Goal: Find specific page/section: Find specific page/section

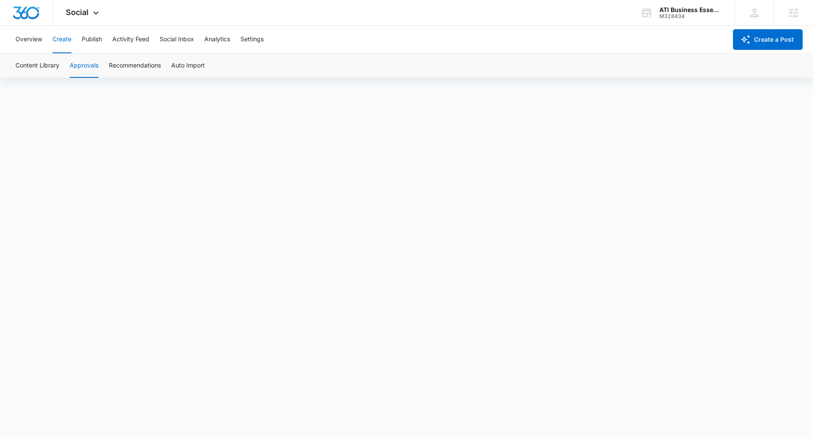
click at [705, 8] on div "ATI Business Essentials" at bounding box center [690, 9] width 63 height 7
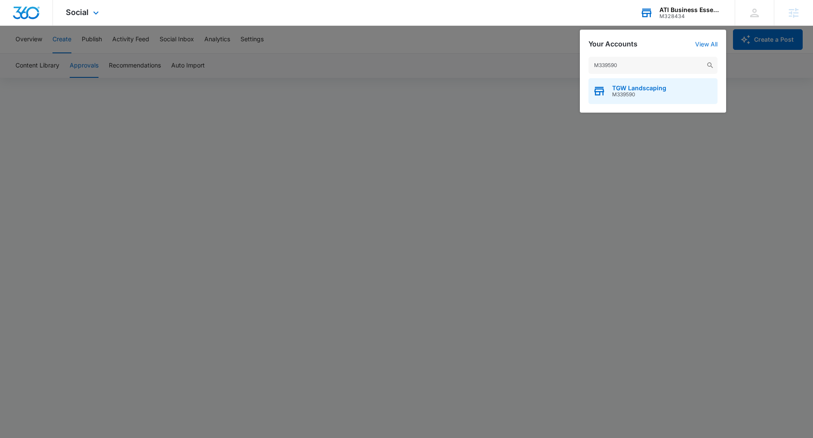
type input "M339590"
click at [644, 91] on span "TGW Landscaping" at bounding box center [639, 88] width 54 height 7
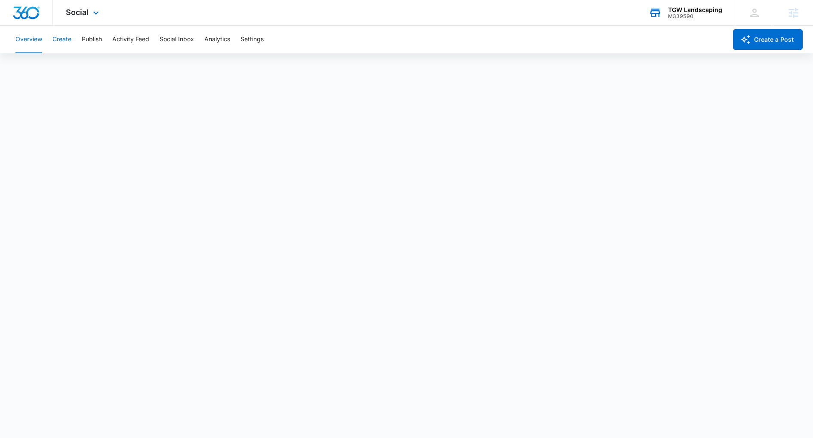
click at [57, 49] on button "Create" at bounding box center [61, 40] width 19 height 28
click at [84, 18] on div "Social Apps Reputation Websites Forms CRM Email Social Content Ads Intelligence…" at bounding box center [83, 12] width 61 height 25
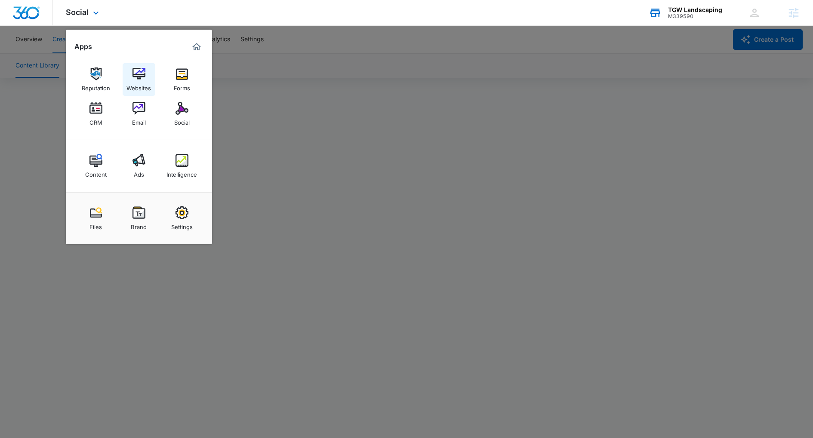
click at [129, 84] on div "Websites" at bounding box center [138, 85] width 25 height 11
